Goal: Task Accomplishment & Management: Complete application form

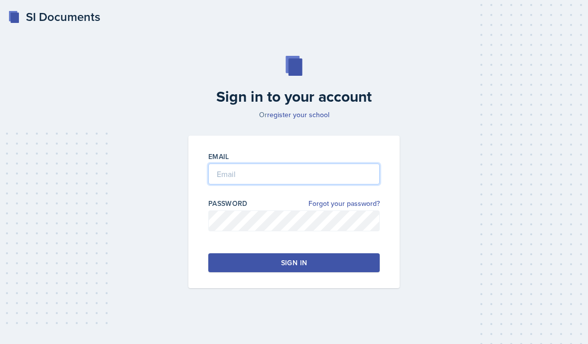
click at [320, 184] on input "email" at bounding box center [293, 174] width 171 height 21
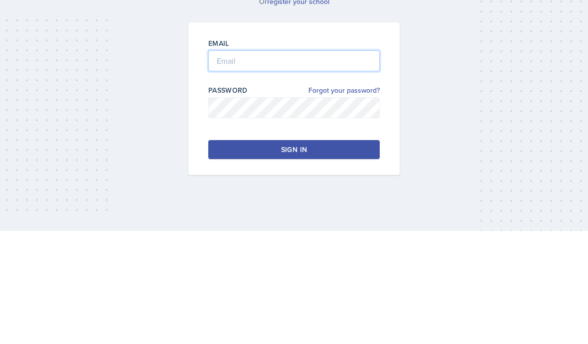
type input "[EMAIL_ADDRESS][DOMAIN_NAME]"
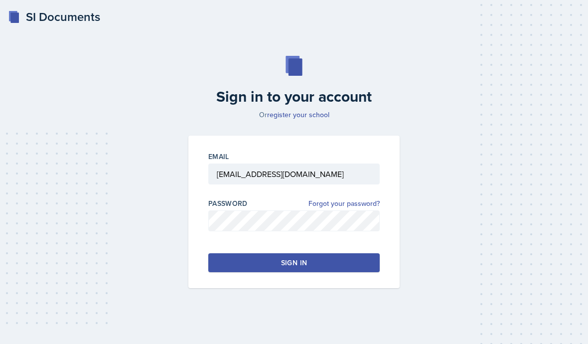
click at [347, 253] on button "Sign in" at bounding box center [293, 262] width 171 height 19
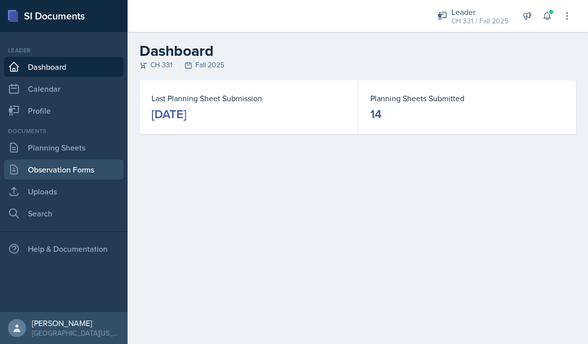
click at [88, 176] on link "Observation Forms" at bounding box center [64, 170] width 120 height 20
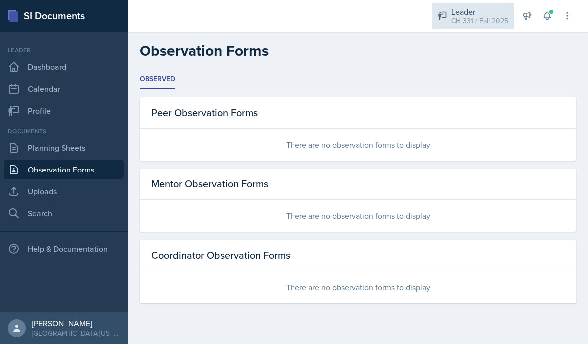
click at [482, 21] on div "CH 331 / Fall 2025" at bounding box center [480, 21] width 57 height 10
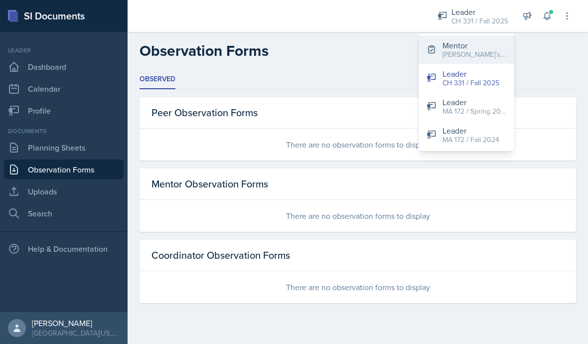
click at [487, 45] on div "Mentor" at bounding box center [475, 45] width 64 height 12
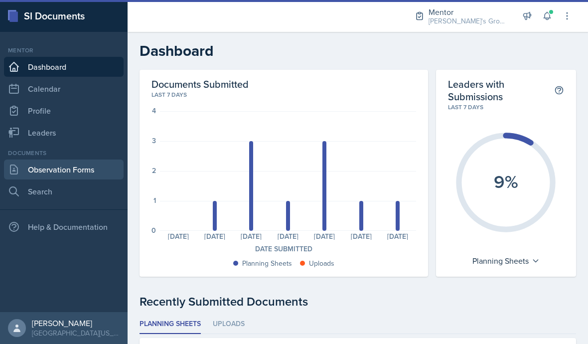
click at [104, 176] on link "Observation Forms" at bounding box center [64, 170] width 120 height 20
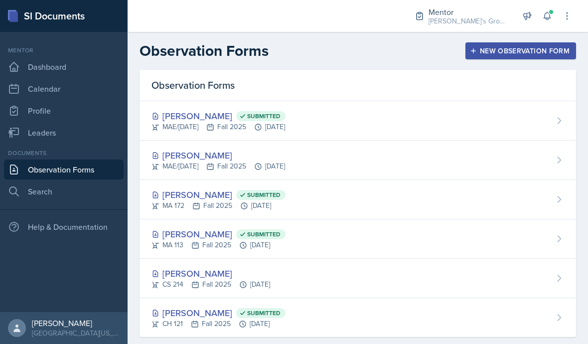
scroll to position [43, 0]
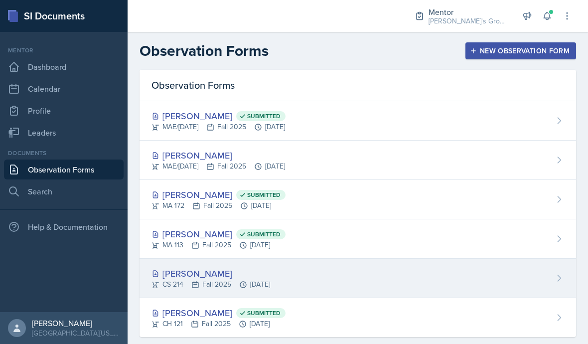
click at [221, 267] on div "[PERSON_NAME]" at bounding box center [211, 273] width 119 height 13
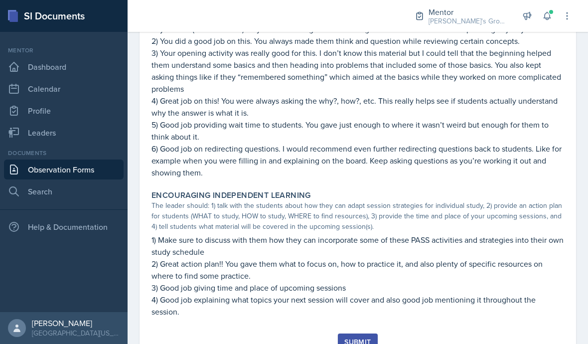
scroll to position [920, 0]
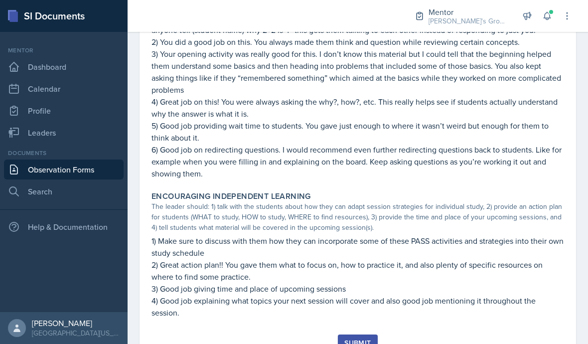
click at [370, 336] on button "Submit" at bounding box center [357, 343] width 39 height 17
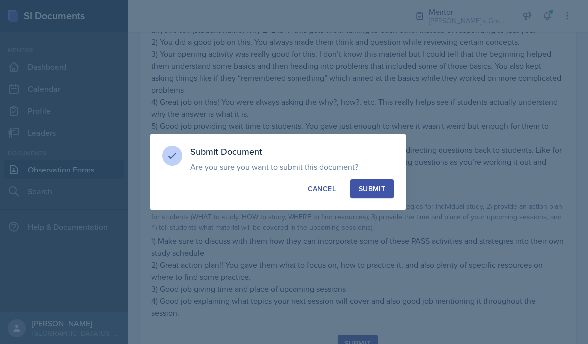
click at [379, 232] on div at bounding box center [294, 172] width 588 height 344
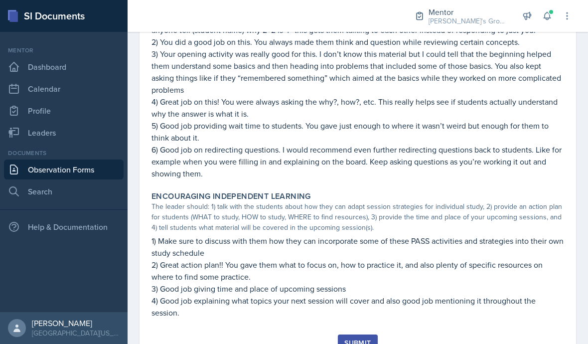
click at [359, 342] on div "Submit" at bounding box center [357, 343] width 26 height 8
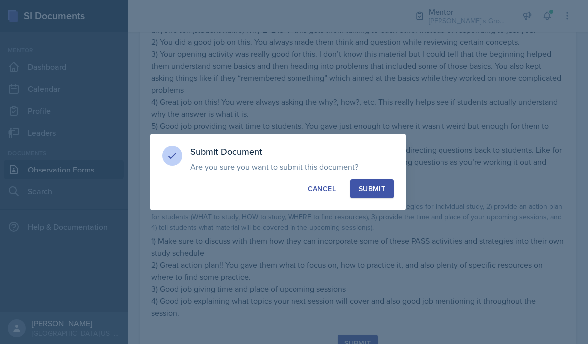
click at [377, 233] on div at bounding box center [294, 172] width 588 height 344
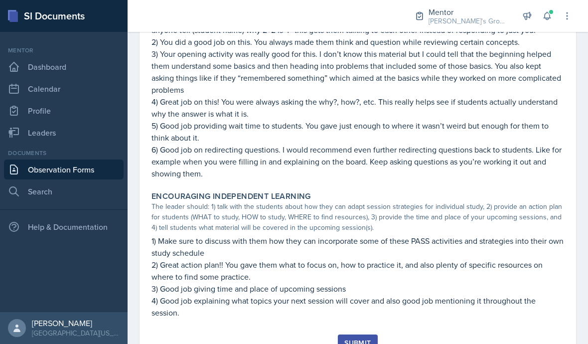
click at [354, 343] on div "Submit" at bounding box center [357, 343] width 26 height 8
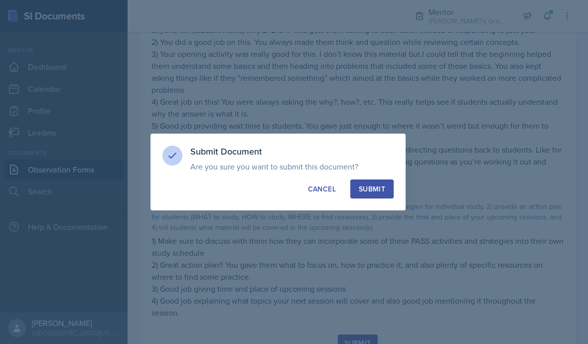
click at [371, 231] on div at bounding box center [294, 172] width 588 height 344
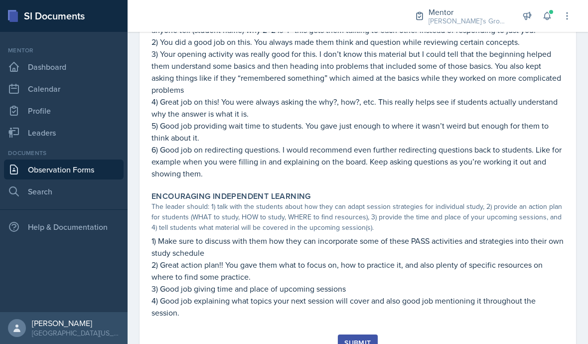
click at [353, 342] on div "Submit" at bounding box center [357, 343] width 26 height 8
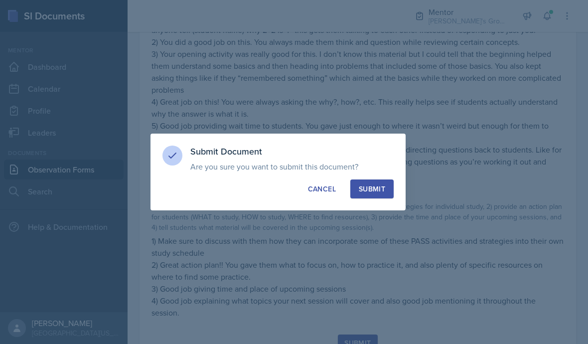
click at [370, 197] on button "Submit" at bounding box center [371, 188] width 43 height 19
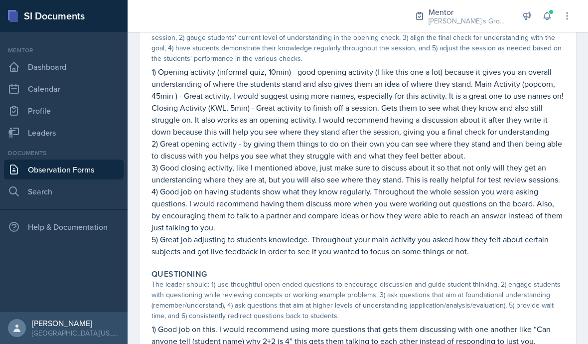
scroll to position [562, 0]
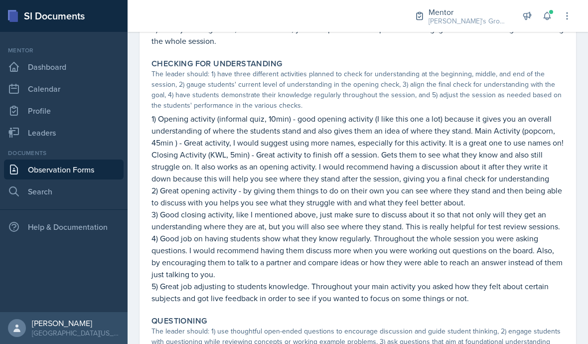
click at [66, 179] on link "Observation Forms" at bounding box center [64, 170] width 120 height 20
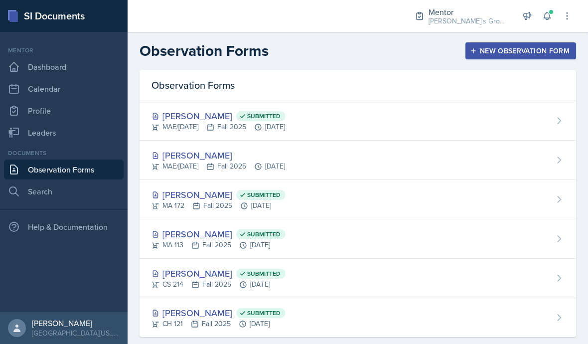
click at [84, 173] on link "Observation Forms" at bounding box center [64, 170] width 120 height 20
